Goal: Information Seeking & Learning: Find specific page/section

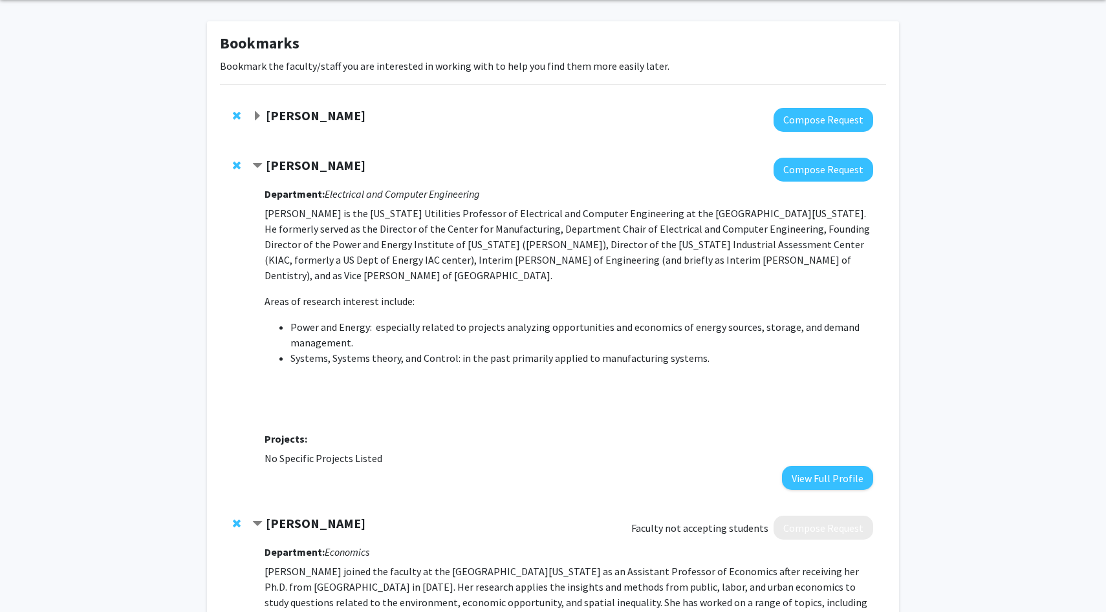
scroll to position [104, 0]
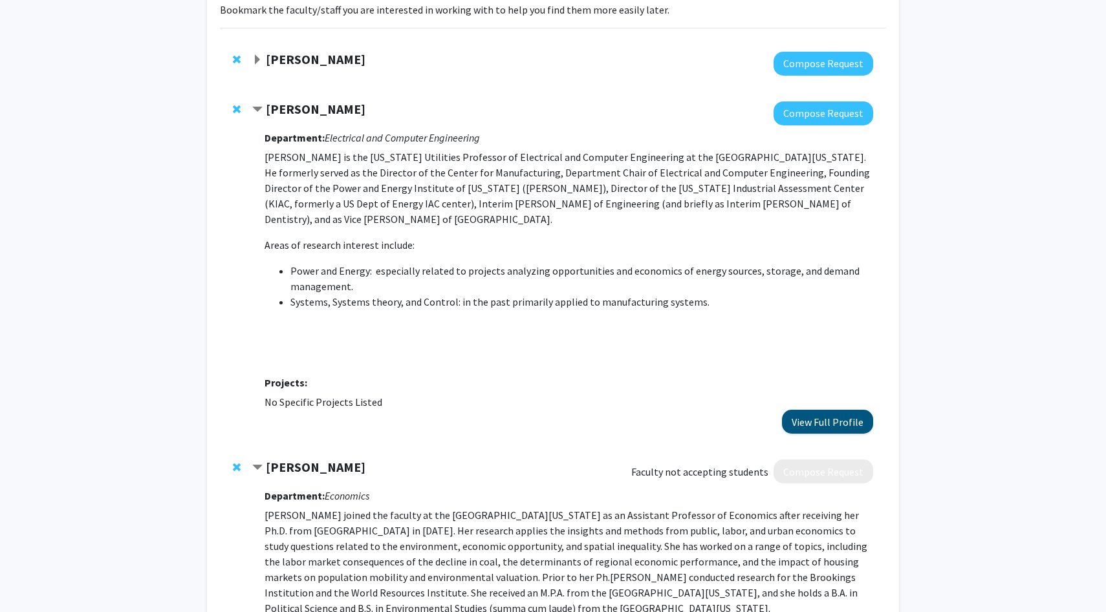
click at [840, 410] on button "View Full Profile" at bounding box center [827, 422] width 91 height 24
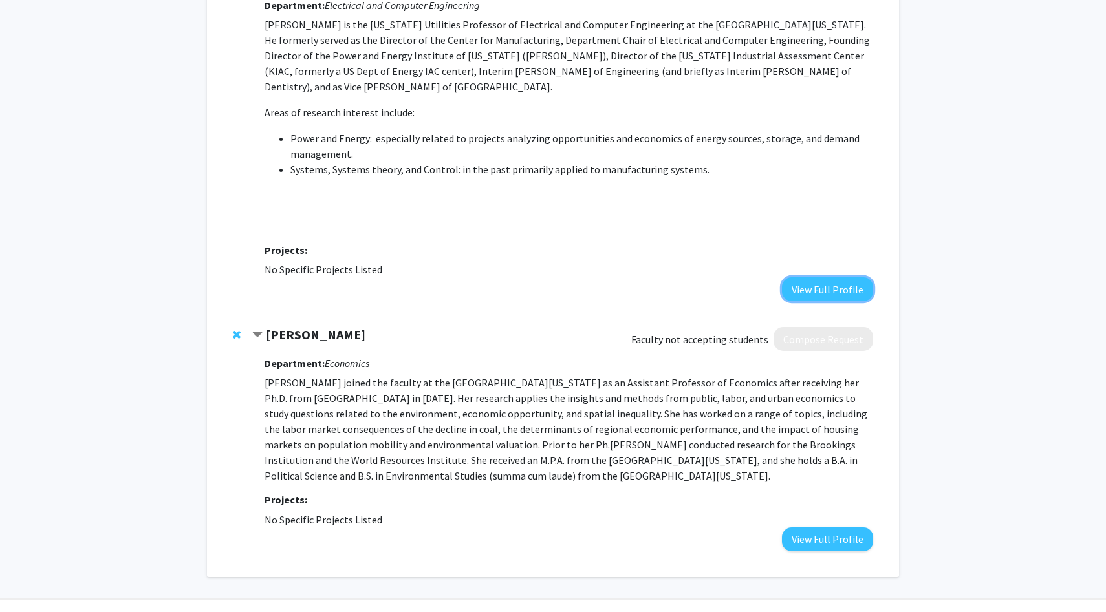
scroll to position [253, 0]
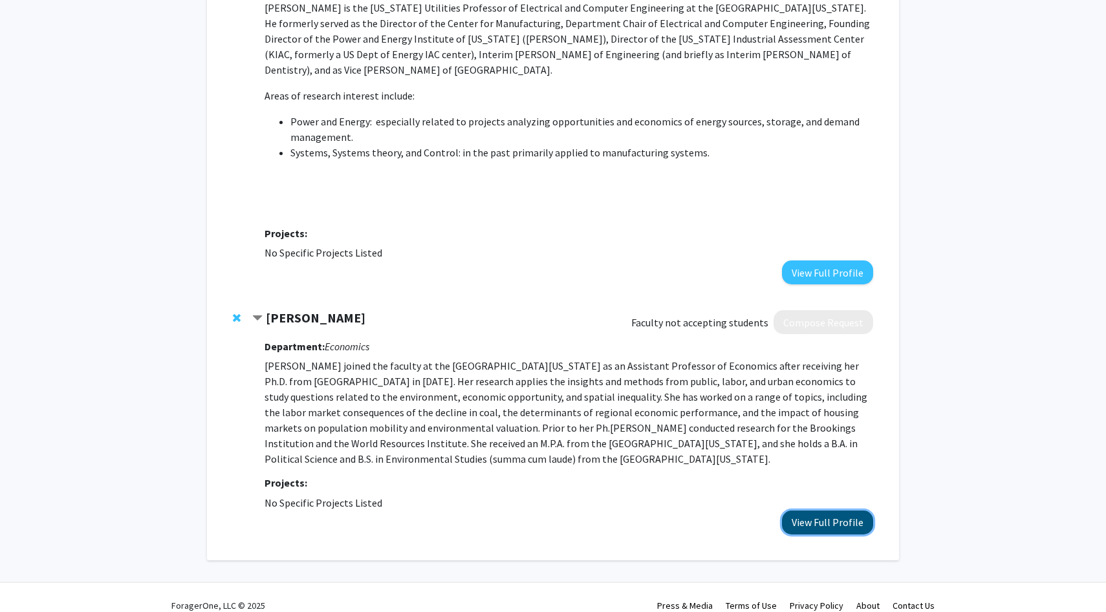
click at [824, 511] on button "View Full Profile" at bounding box center [827, 523] width 91 height 24
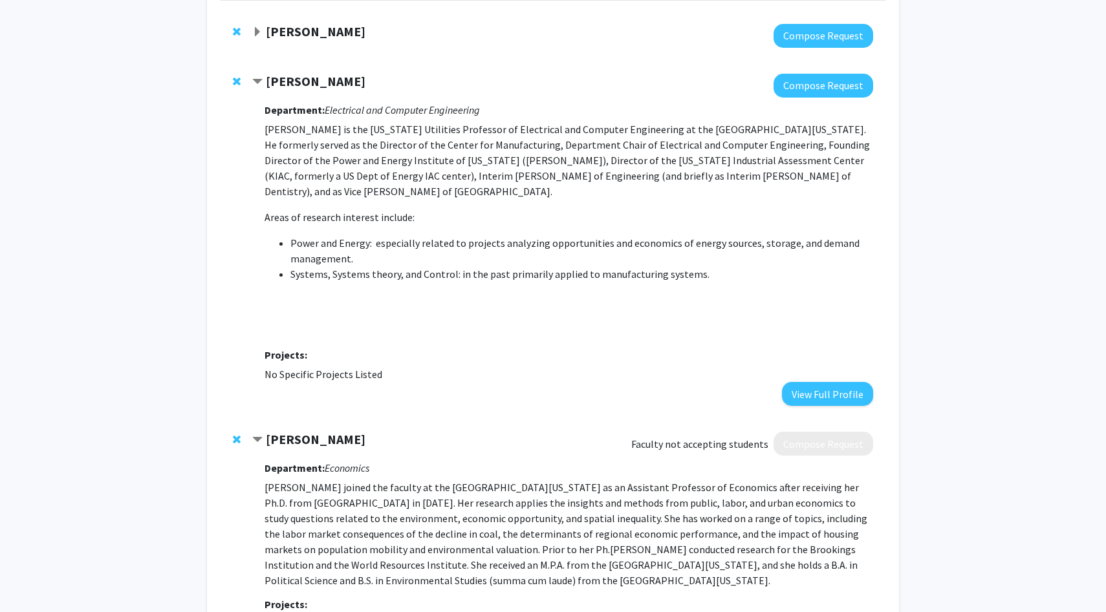
scroll to position [0, 0]
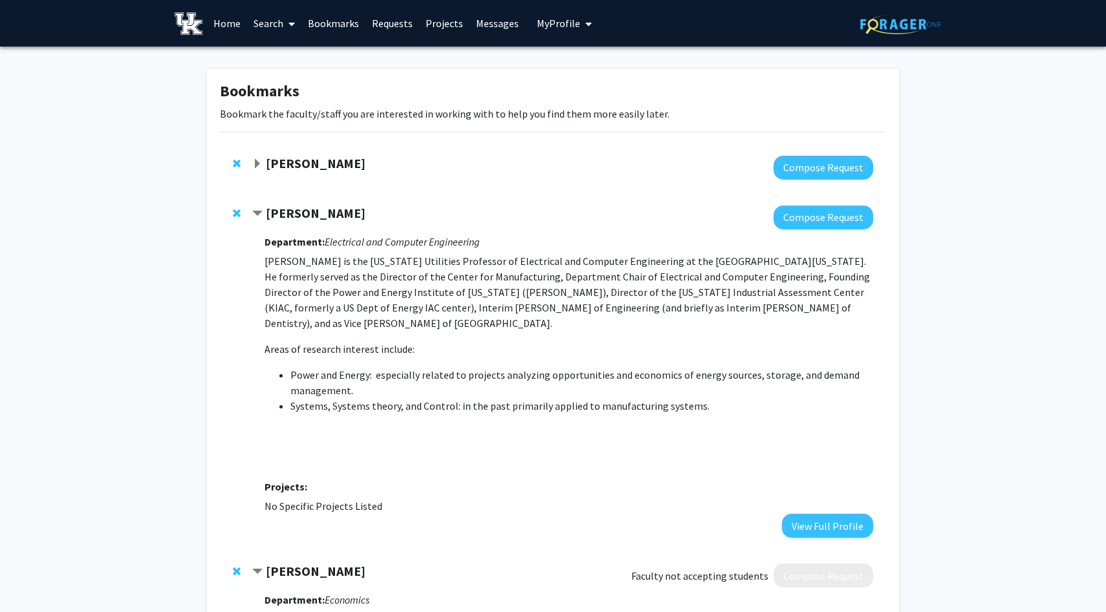
click at [439, 24] on link "Projects" at bounding box center [444, 23] width 50 height 45
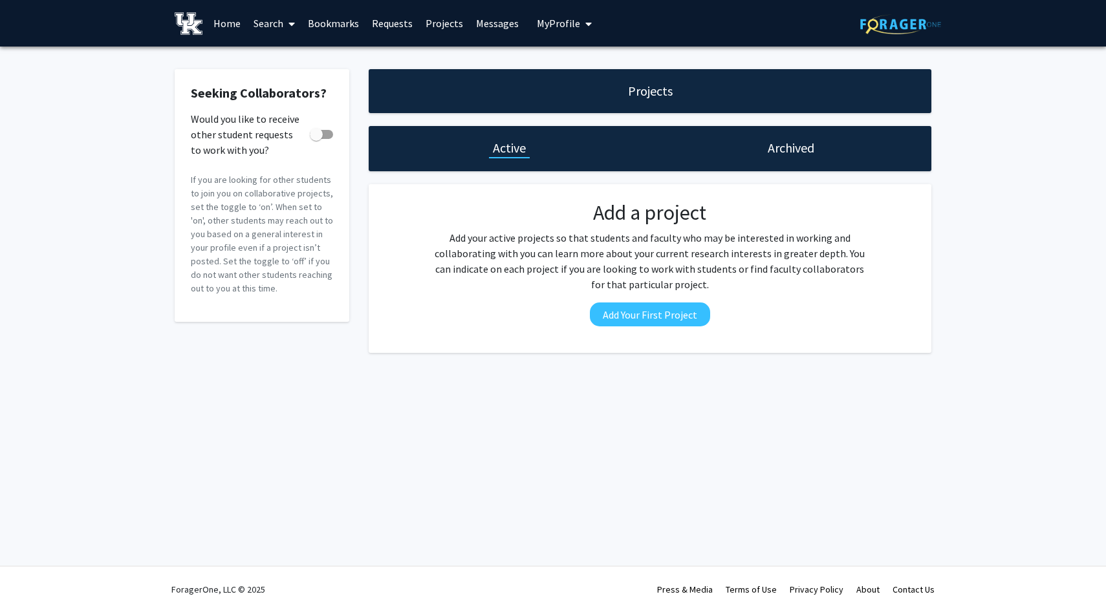
click at [261, 22] on link "Search" at bounding box center [274, 23] width 54 height 45
click at [295, 54] on span "Faculty/Staff" at bounding box center [294, 60] width 95 height 26
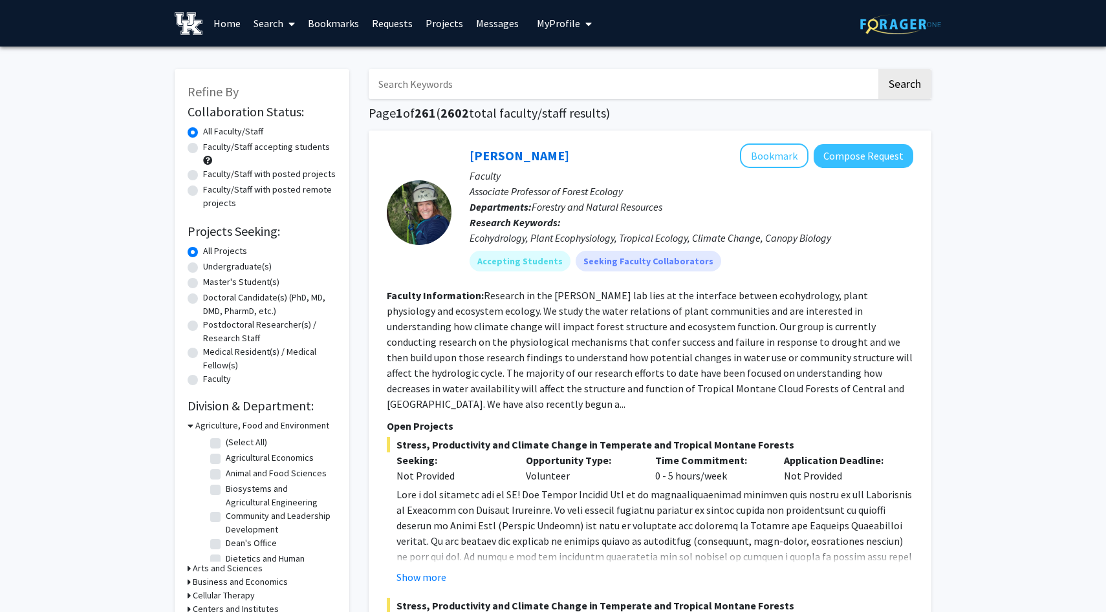
click at [515, 85] on input "Search Keywords" at bounding box center [623, 84] width 508 height 30
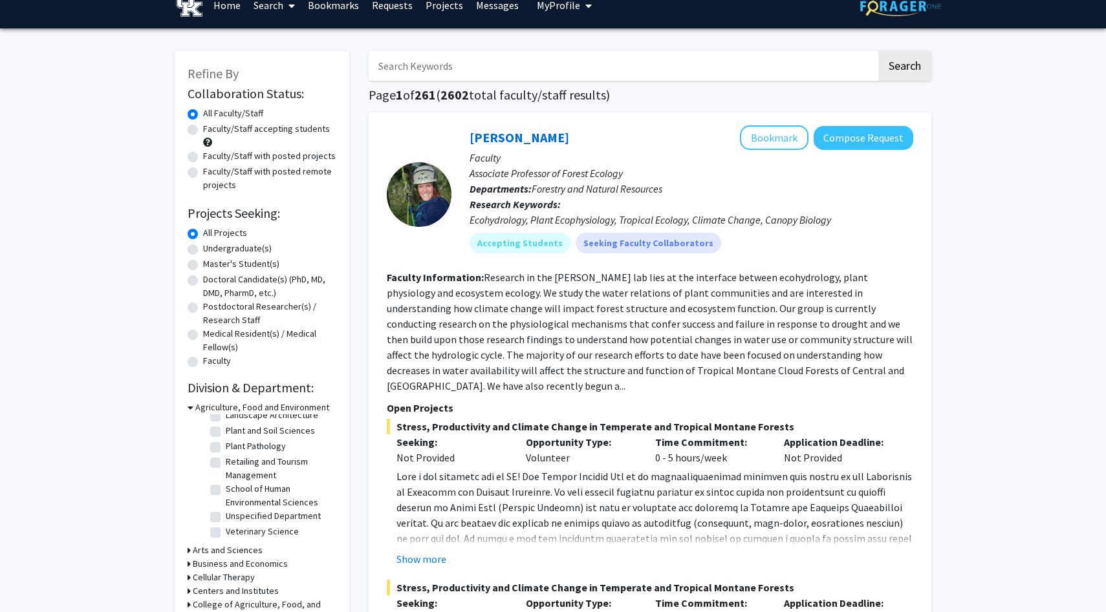
scroll to position [21, 0]
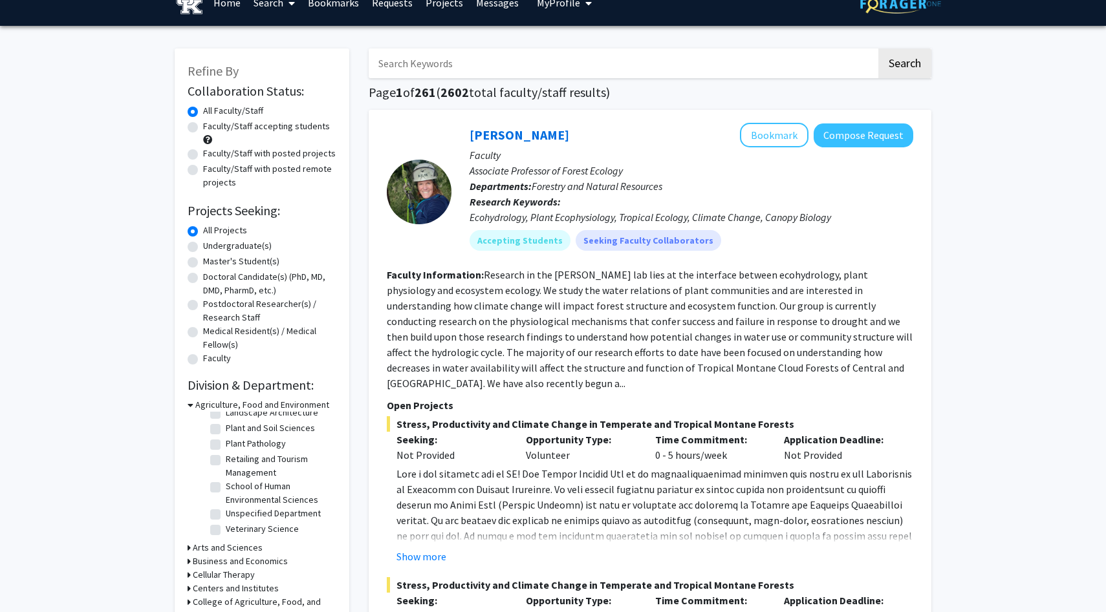
click at [199, 557] on h3 "Business and Economics" at bounding box center [240, 562] width 95 height 14
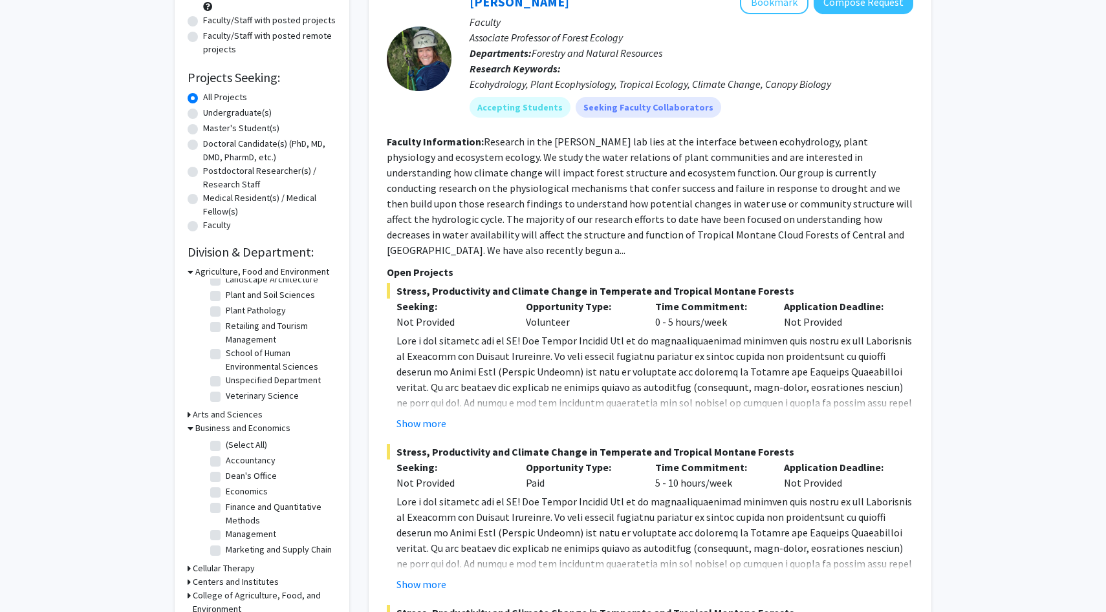
scroll to position [155, 0]
click at [226, 491] on label "Economics" at bounding box center [247, 491] width 42 height 14
click at [226, 491] on input "Economics" at bounding box center [230, 488] width 8 height 8
checkbox input "true"
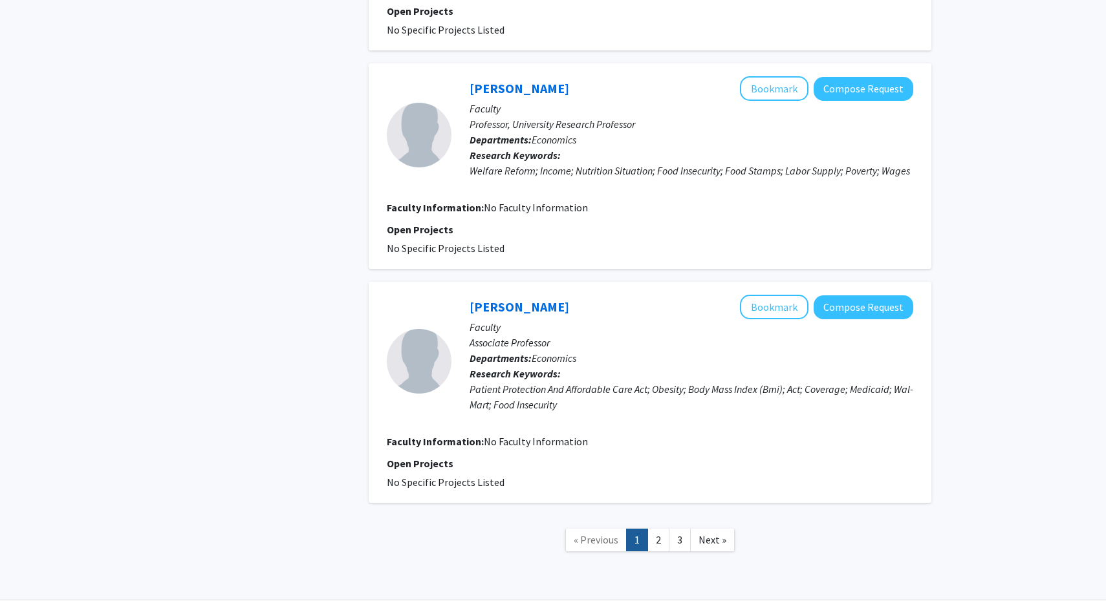
scroll to position [2134, 0]
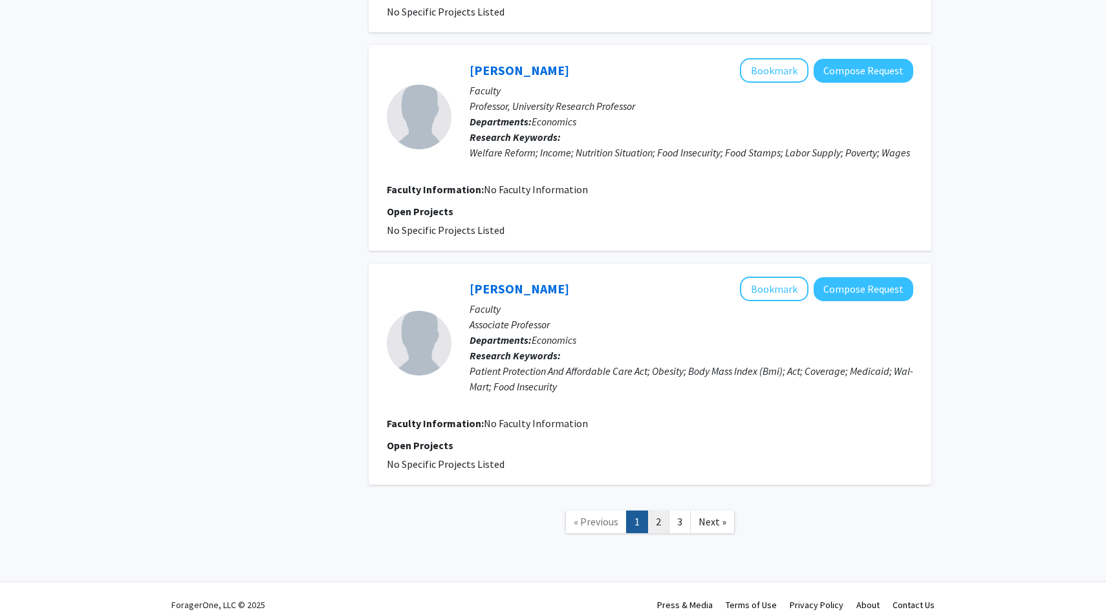
click at [661, 511] on link "2" at bounding box center [658, 522] width 22 height 23
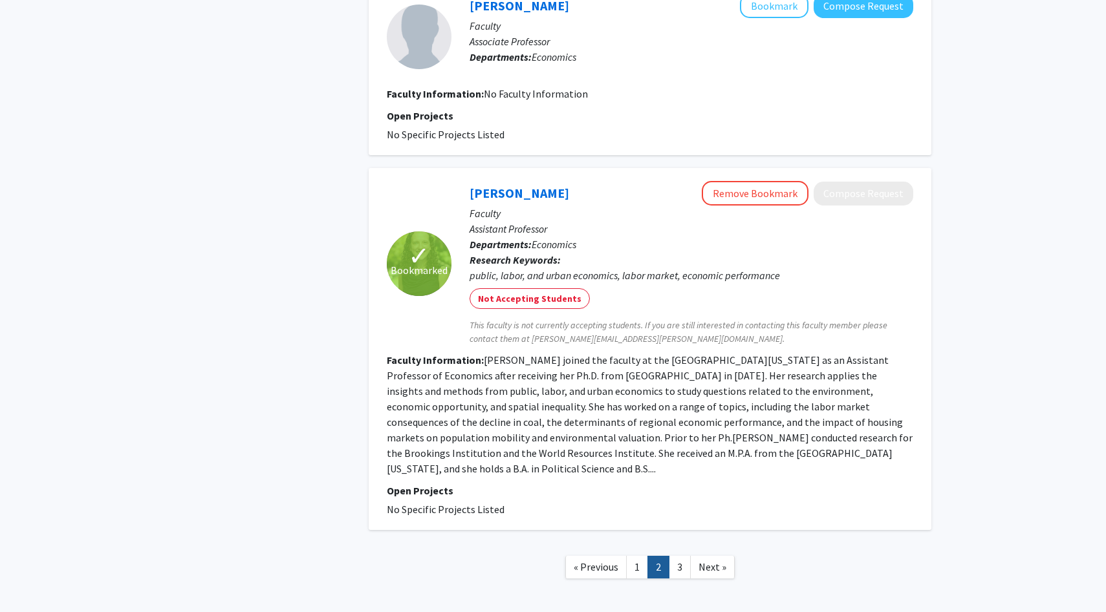
scroll to position [1994, 0]
click at [680, 555] on link "3" at bounding box center [680, 566] width 22 height 23
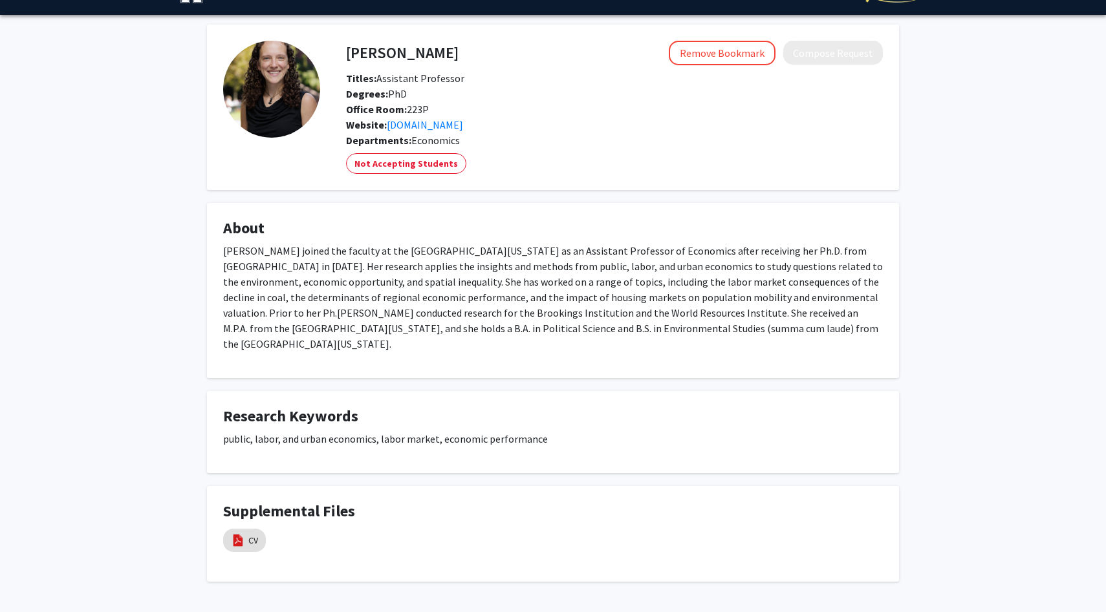
scroll to position [28, 0]
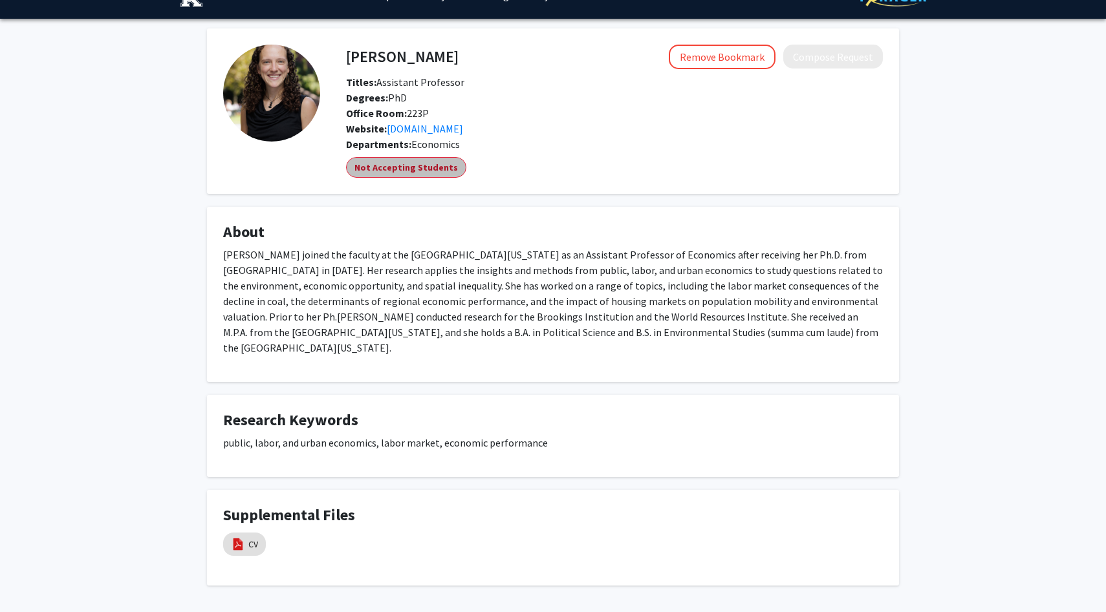
click at [423, 171] on mat-chip "Not Accepting Students" at bounding box center [406, 167] width 120 height 21
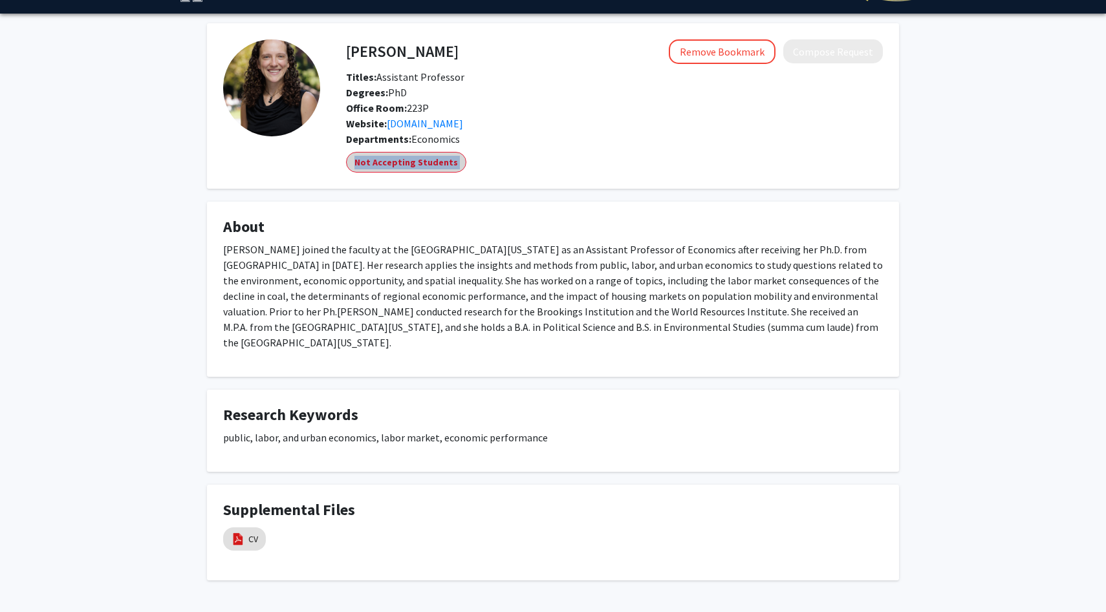
scroll to position [36, 0]
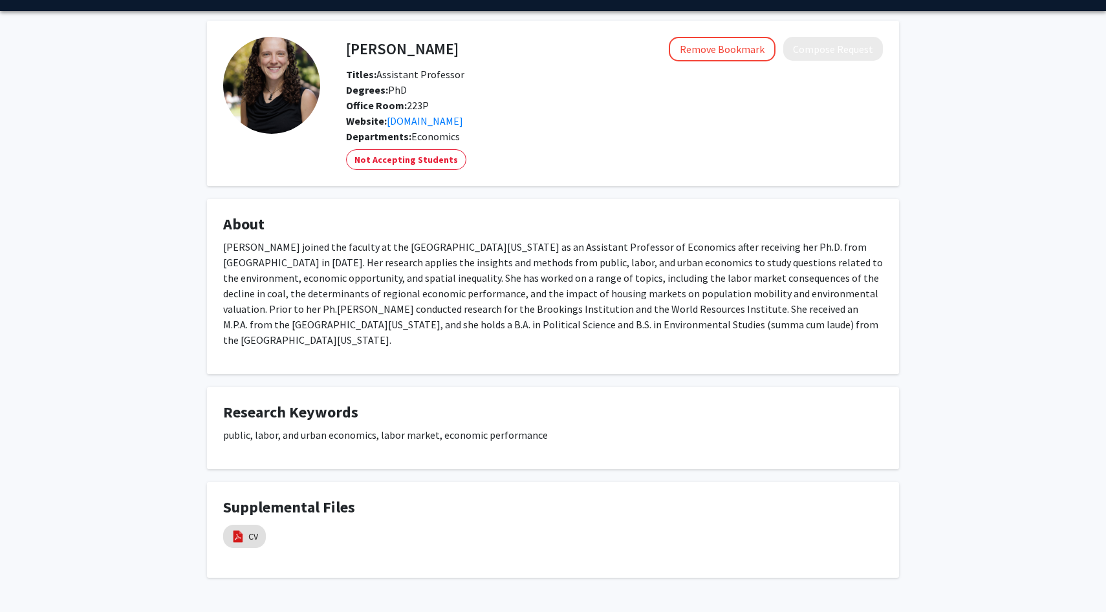
click at [455, 261] on p "[PERSON_NAME] joined the faculty at the [GEOGRAPHIC_DATA][US_STATE] as an Assis…" at bounding box center [552, 293] width 659 height 109
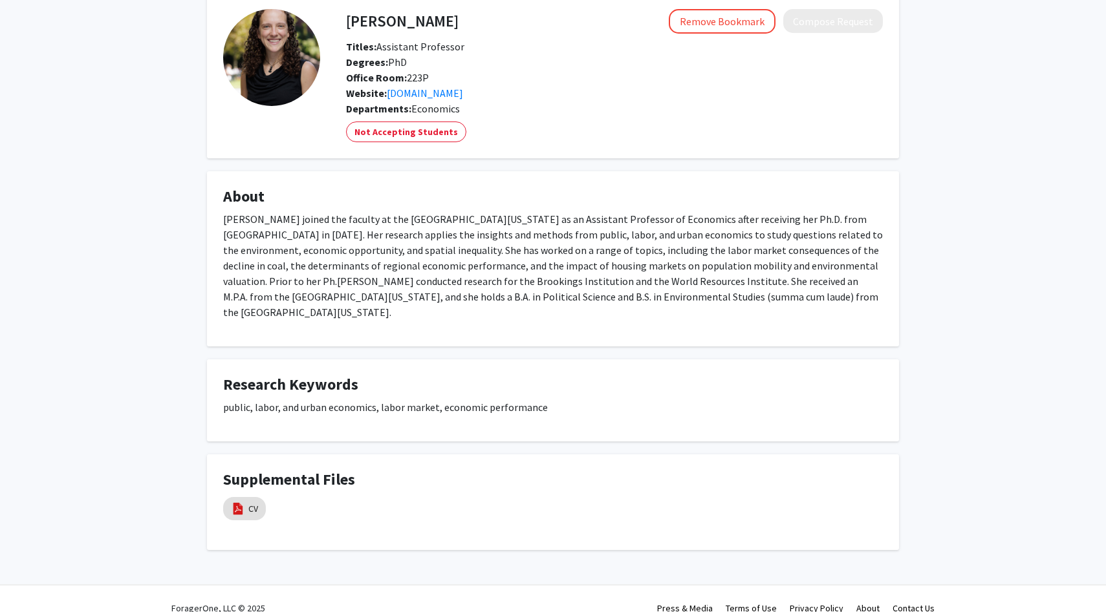
scroll to position [67, 0]
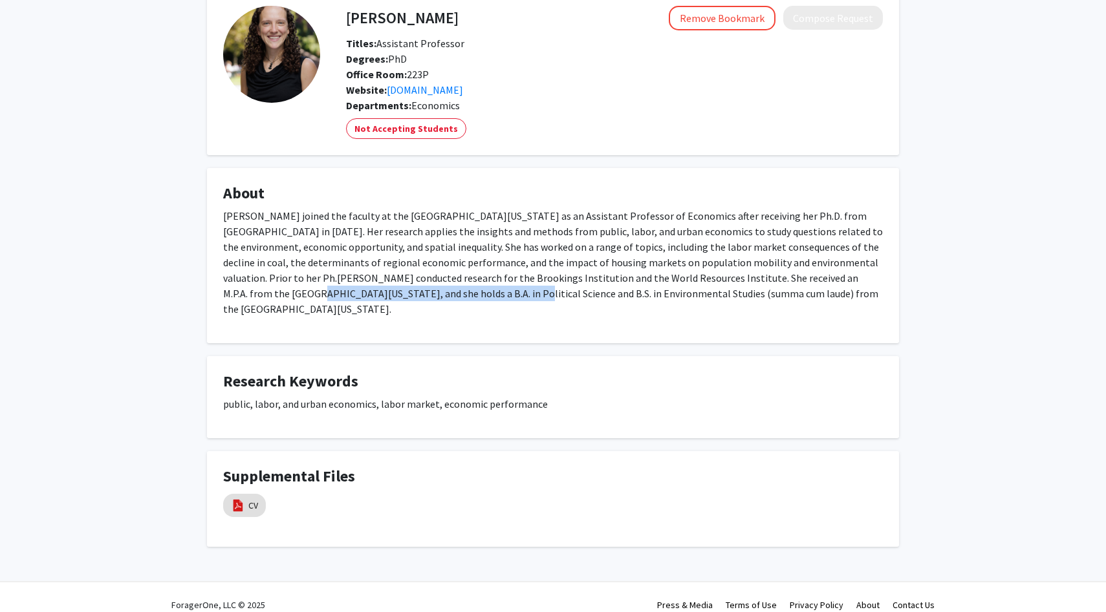
drag, startPoint x: 423, startPoint y: 297, endPoint x: 837, endPoint y: 284, distance: 414.0
click at [840, 284] on p "[PERSON_NAME] joined the faculty at the [GEOGRAPHIC_DATA][US_STATE] as an Assis…" at bounding box center [552, 262] width 659 height 109
click at [811, 289] on p "[PERSON_NAME] joined the faculty at the [GEOGRAPHIC_DATA][US_STATE] as an Assis…" at bounding box center [552, 262] width 659 height 109
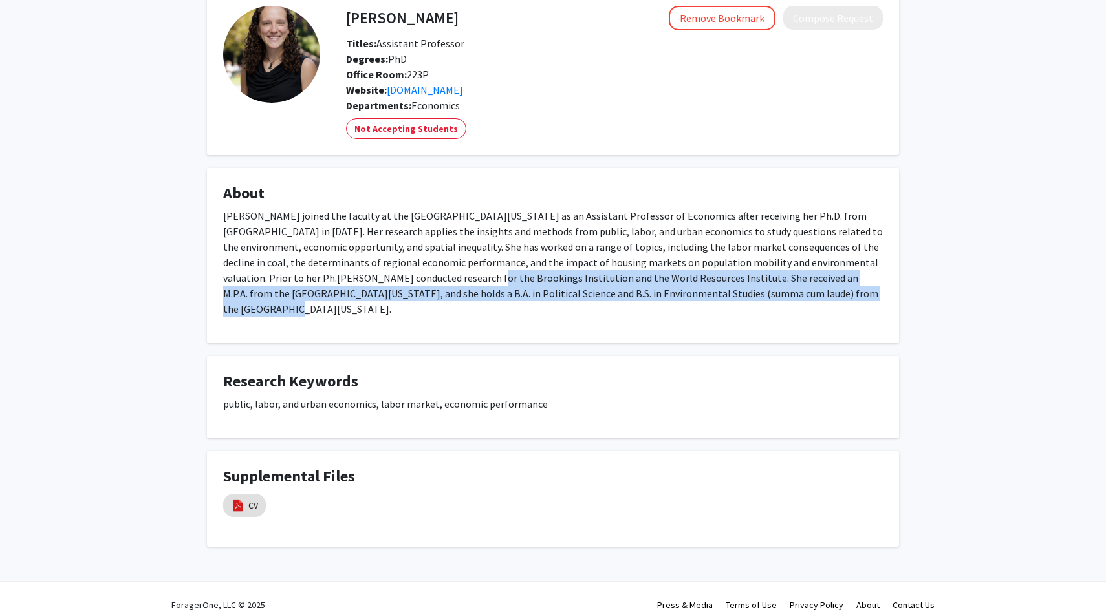
drag, startPoint x: 811, startPoint y: 289, endPoint x: 442, endPoint y: 275, distance: 369.4
click at [442, 275] on p "[PERSON_NAME] joined the faculty at the [GEOGRAPHIC_DATA][US_STATE] as an Assis…" at bounding box center [552, 262] width 659 height 109
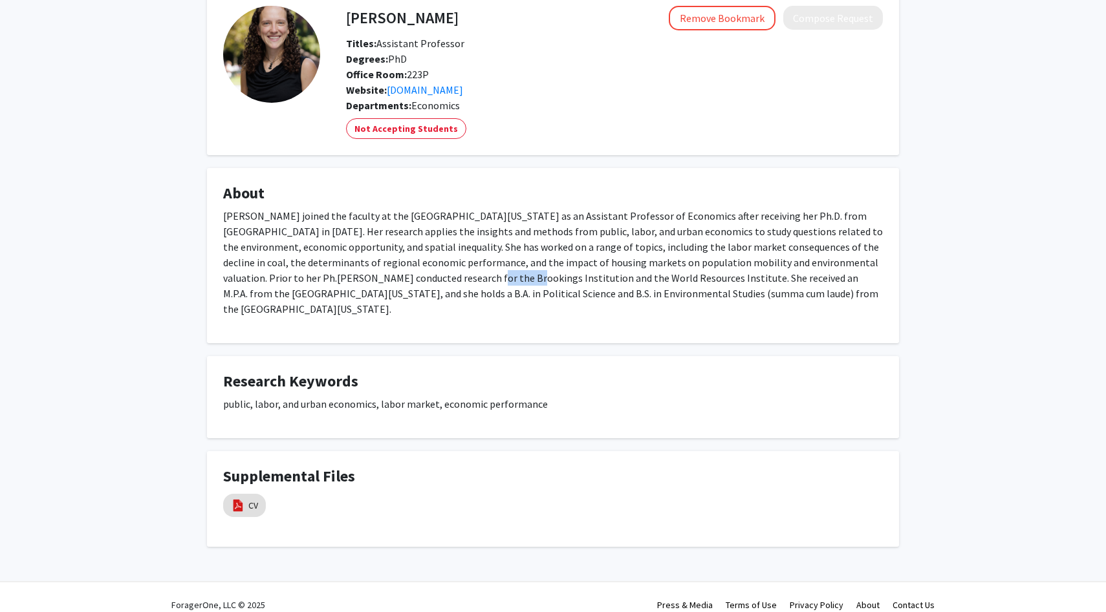
click at [442, 275] on p "[PERSON_NAME] joined the faculty at the [GEOGRAPHIC_DATA][US_STATE] as an Assis…" at bounding box center [552, 262] width 659 height 109
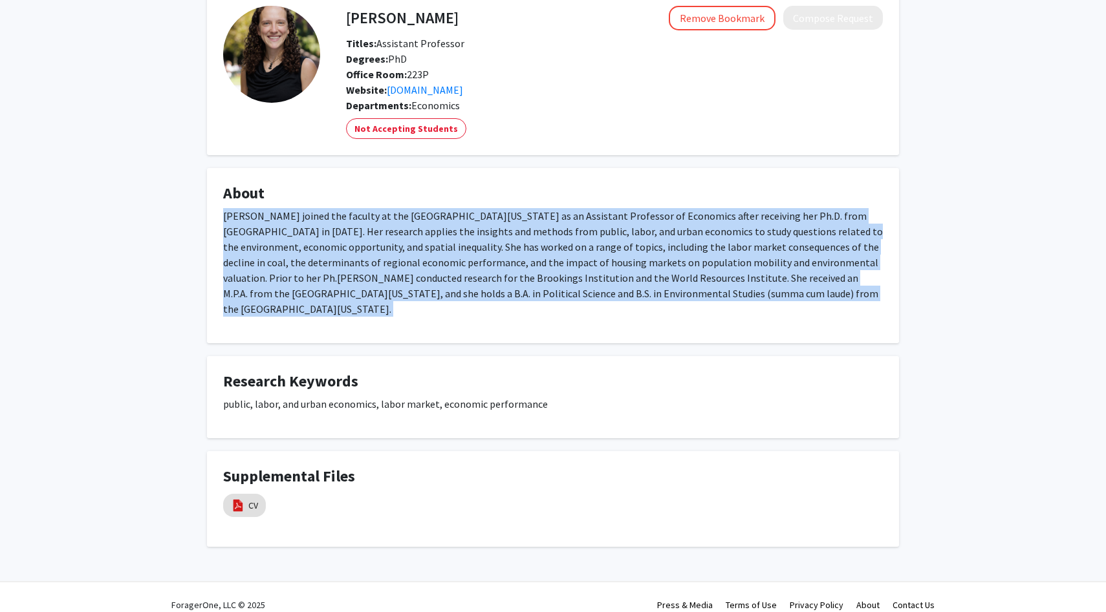
click at [442, 275] on p "[PERSON_NAME] joined the faculty at the [GEOGRAPHIC_DATA][US_STATE] as an Assis…" at bounding box center [552, 262] width 659 height 109
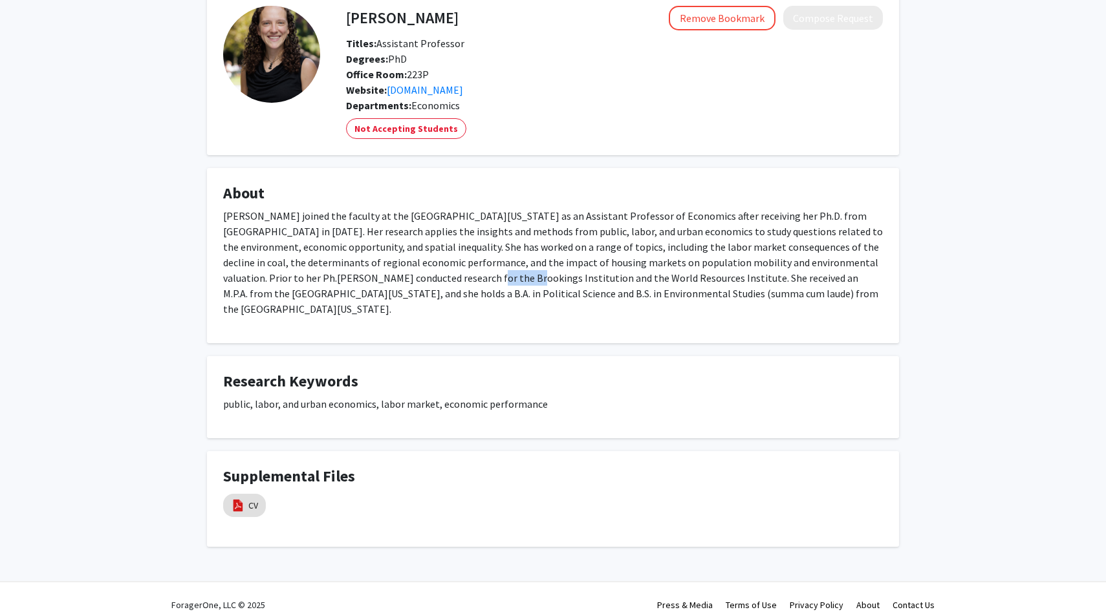
click at [442, 275] on p "[PERSON_NAME] joined the faculty at the [GEOGRAPHIC_DATA][US_STATE] as an Assis…" at bounding box center [552, 262] width 659 height 109
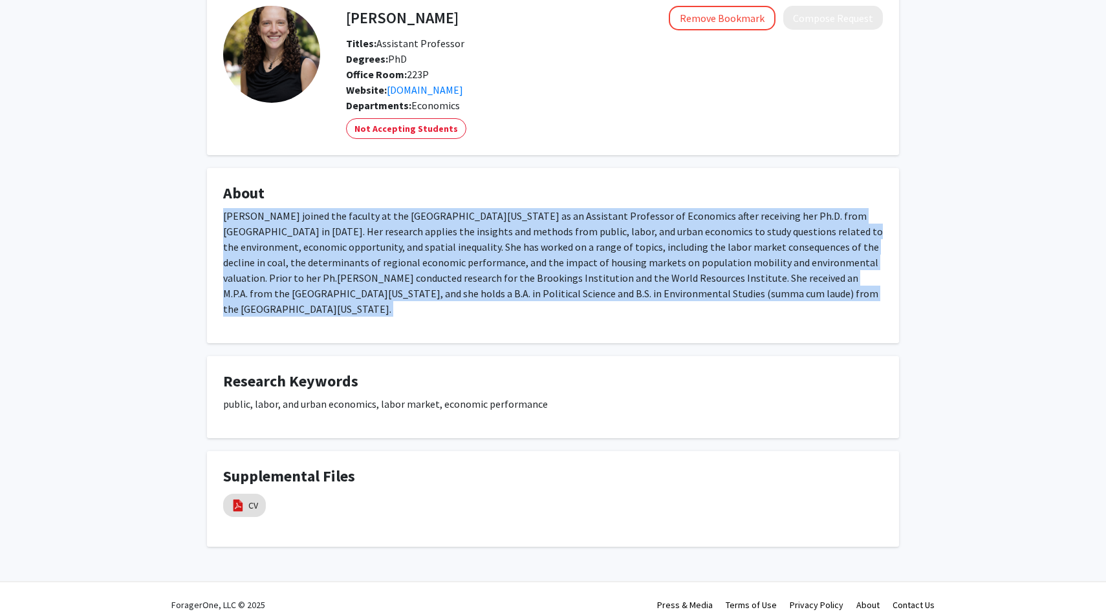
click at [442, 275] on p "[PERSON_NAME] joined the faculty at the [GEOGRAPHIC_DATA][US_STATE] as an Assis…" at bounding box center [552, 262] width 659 height 109
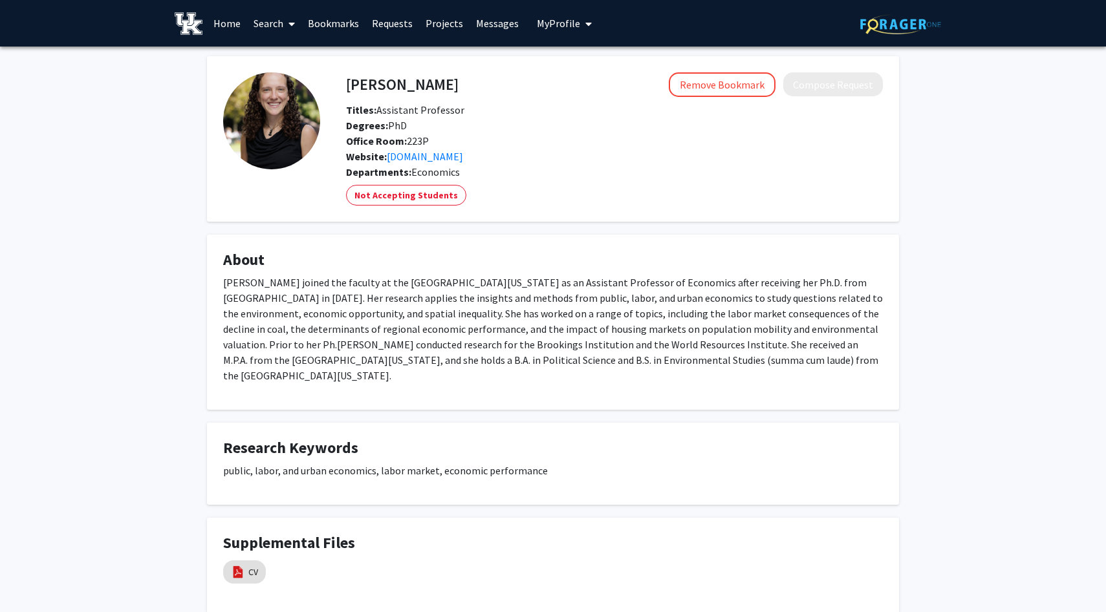
click at [286, 252] on h4 "About" at bounding box center [552, 260] width 659 height 19
click at [409, 191] on mat-chip "Not Accepting Students" at bounding box center [406, 195] width 120 height 21
click at [286, 220] on fg-card "Eleanor Krause Remove Bookmark Compose Request Titles: Assistant Professor Degr…" at bounding box center [553, 139] width 692 height 166
click at [407, 203] on mat-chip "Not Accepting Students" at bounding box center [406, 195] width 120 height 21
click at [296, 220] on fg-card "Eleanor Krause Remove Bookmark Compose Request Titles: Assistant Professor Degr…" at bounding box center [553, 139] width 692 height 166
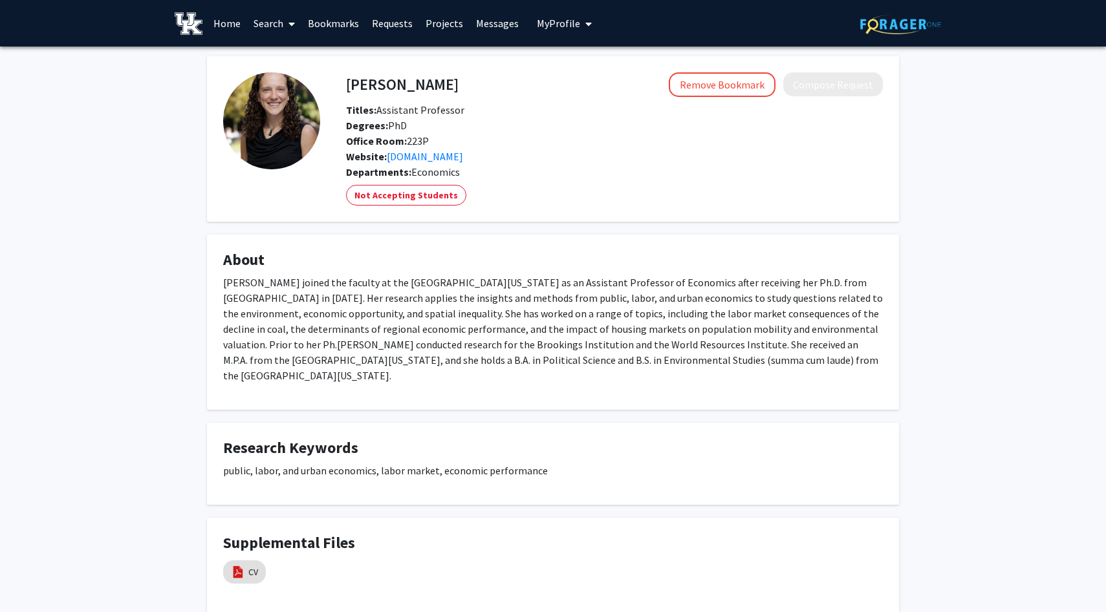
scroll to position [67, 0]
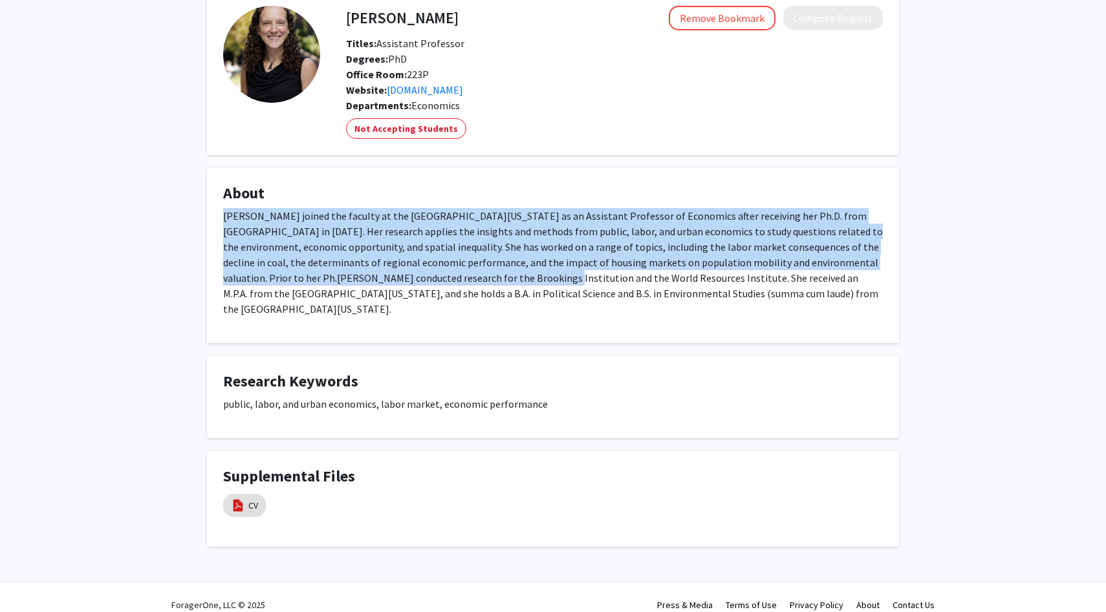
drag, startPoint x: 223, startPoint y: 219, endPoint x: 482, endPoint y: 277, distance: 265.7
click at [482, 277] on p "[PERSON_NAME] joined the faculty at the [GEOGRAPHIC_DATA][US_STATE] as an Assis…" at bounding box center [552, 262] width 659 height 109
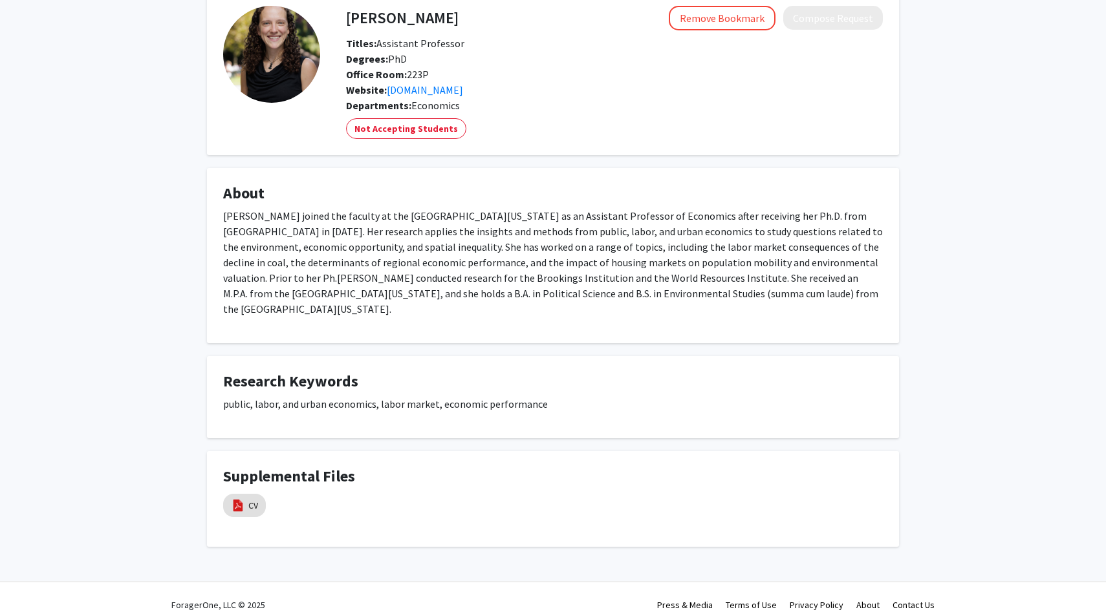
click at [578, 324] on fg-card "About Eleanor Krause joined the faculty at the University of Kentucky as an Ass…" at bounding box center [553, 255] width 692 height 175
